Goal: Feedback & Contribution: Contribute content

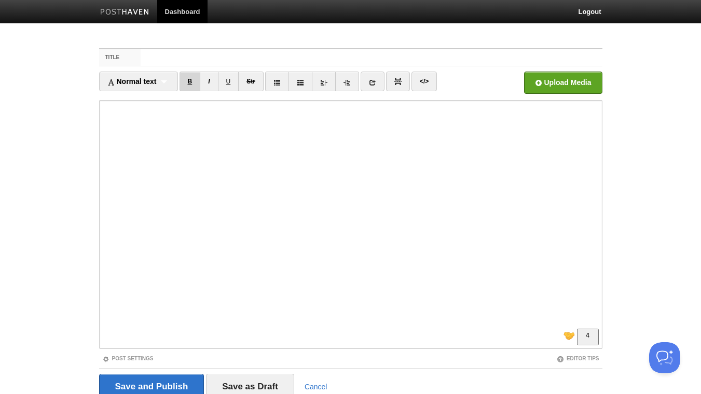
click at [193, 79] on link "B" at bounding box center [189, 82] width 21 height 20
click at [211, 82] on link "I" at bounding box center [209, 82] width 18 height 20
click at [209, 79] on link "I" at bounding box center [209, 82] width 18 height 20
click at [193, 78] on link "B" at bounding box center [189, 82] width 21 height 20
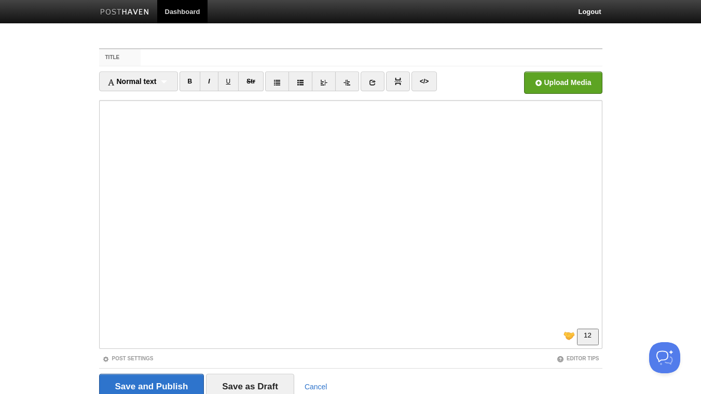
scroll to position [43, 0]
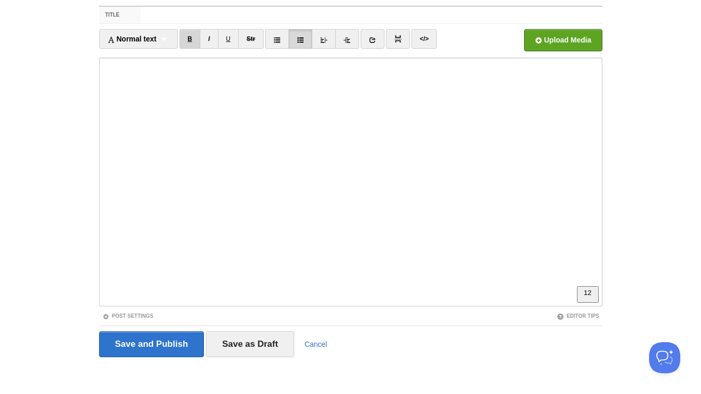
click at [191, 39] on link "B" at bounding box center [189, 39] width 21 height 20
click at [195, 36] on link "B" at bounding box center [189, 39] width 21 height 20
click at [194, 36] on link "B" at bounding box center [189, 39] width 21 height 20
click at [194, 43] on link "B" at bounding box center [189, 39] width 21 height 20
click at [192, 37] on link "B" at bounding box center [189, 39] width 21 height 20
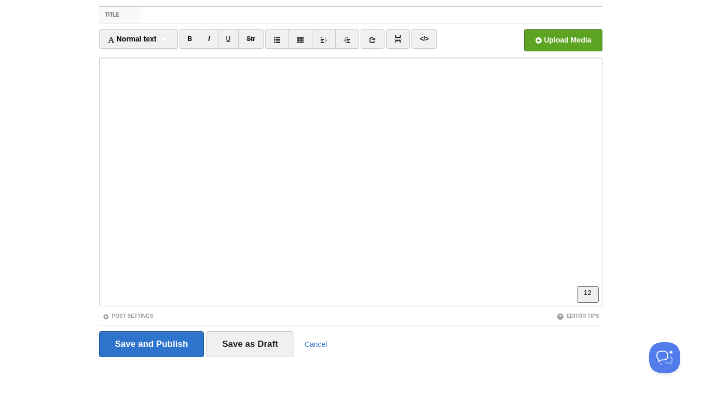
scroll to position [314, 0]
click at [189, 41] on link "B" at bounding box center [189, 39] width 21 height 20
click at [209, 37] on link "I" at bounding box center [209, 39] width 18 height 20
click at [274, 16] on input "Title" at bounding box center [371, 15] width 461 height 17
paste input ""One time won't matter" is the lie that's holding you back. How to overcome pre…"
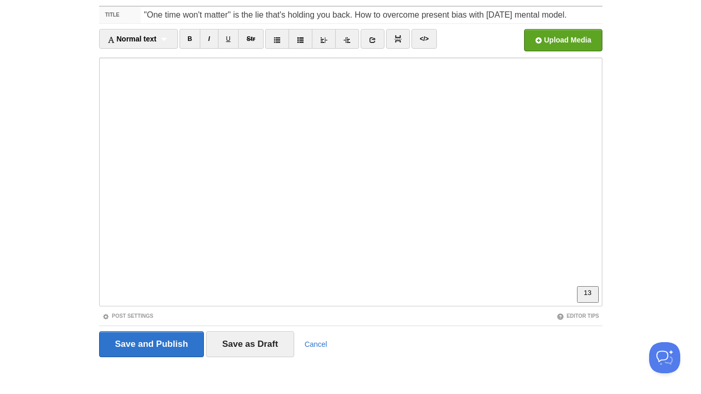
scroll to position [0, 0]
click at [191, 37] on link "B" at bounding box center [189, 39] width 21 height 20
click at [534, 46] on input "file" at bounding box center [249, 43] width 785 height 53
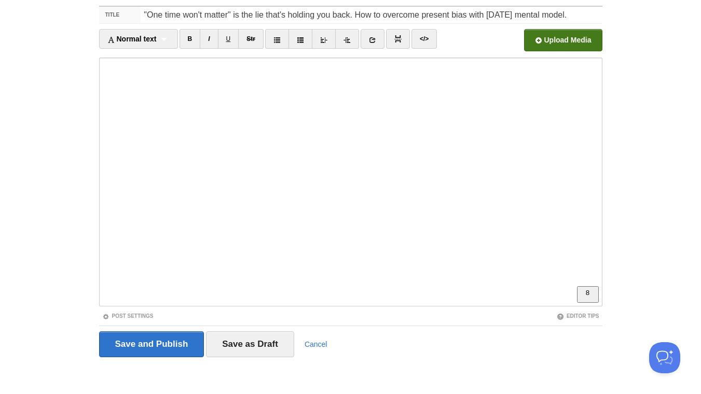
drag, startPoint x: 381, startPoint y: 11, endPoint x: 373, endPoint y: 17, distance: 9.3
click at [373, 17] on input ""One time won't matter" is the lie that's holding you back. How to overcome pre…" at bounding box center [371, 15] width 461 height 17
click at [381, 16] on input ""One time won't matter" is the lie that's holding you back. How to overcome pre…" at bounding box center [371, 15] width 461 height 17
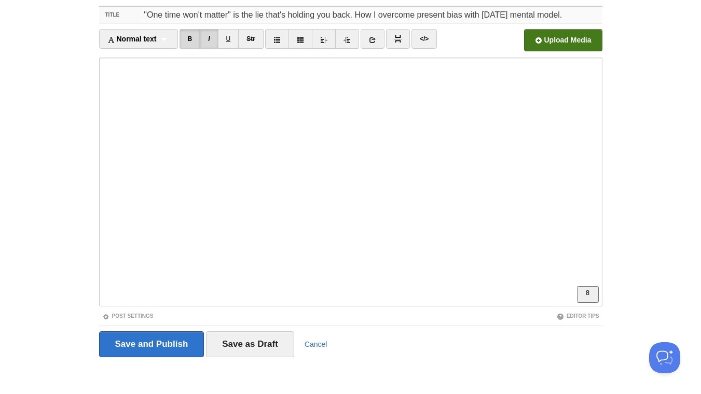
type input ""One time won't matter" is the lie that's holding you back. How I overcome pres…"
click at [138, 334] on input "Save and Publish" at bounding box center [151, 344] width 105 height 26
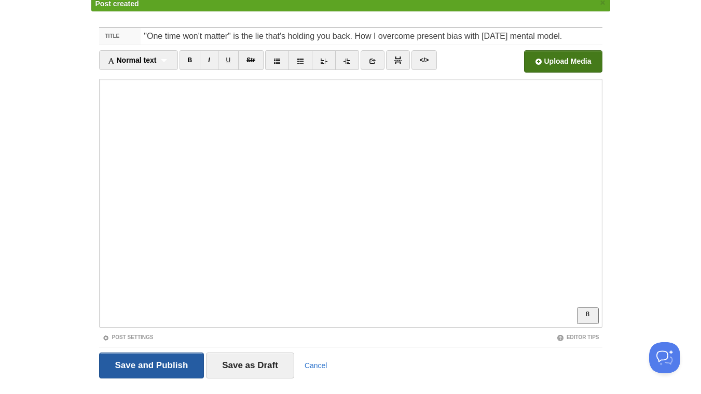
scroll to position [39, 0]
